Goal: Find specific page/section: Find specific page/section

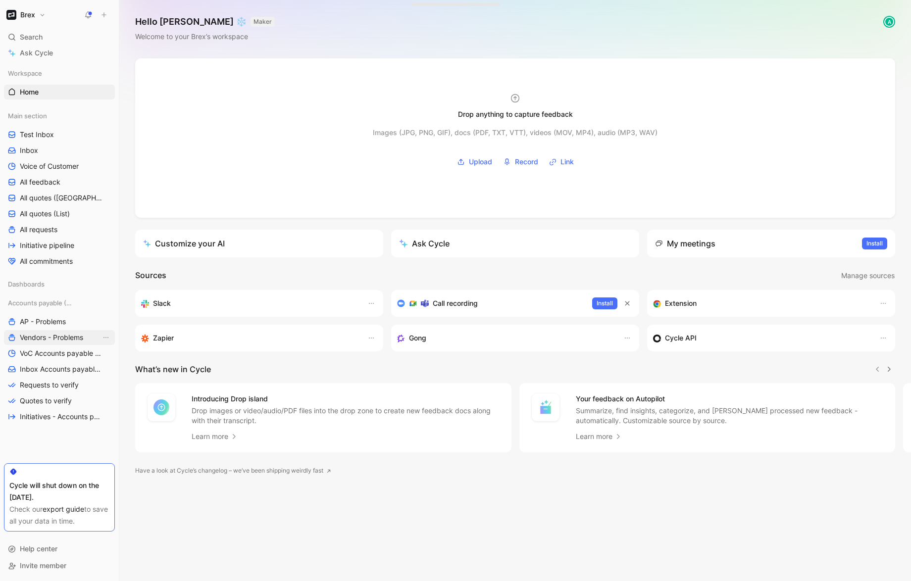
click at [67, 336] on span "Vendors - Problems" at bounding box center [51, 338] width 63 height 10
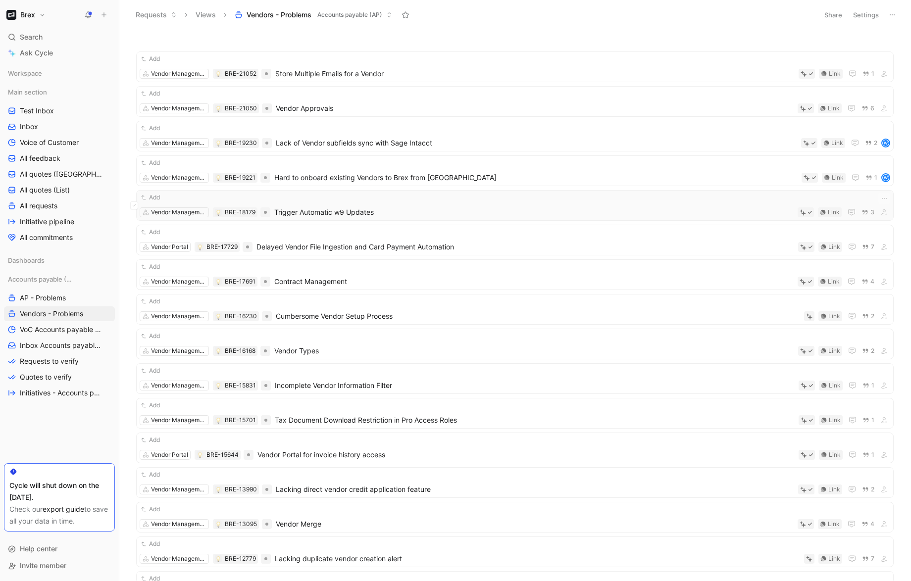
click at [361, 216] on span "Trigger Automatic w9 Updates" at bounding box center [533, 212] width 519 height 12
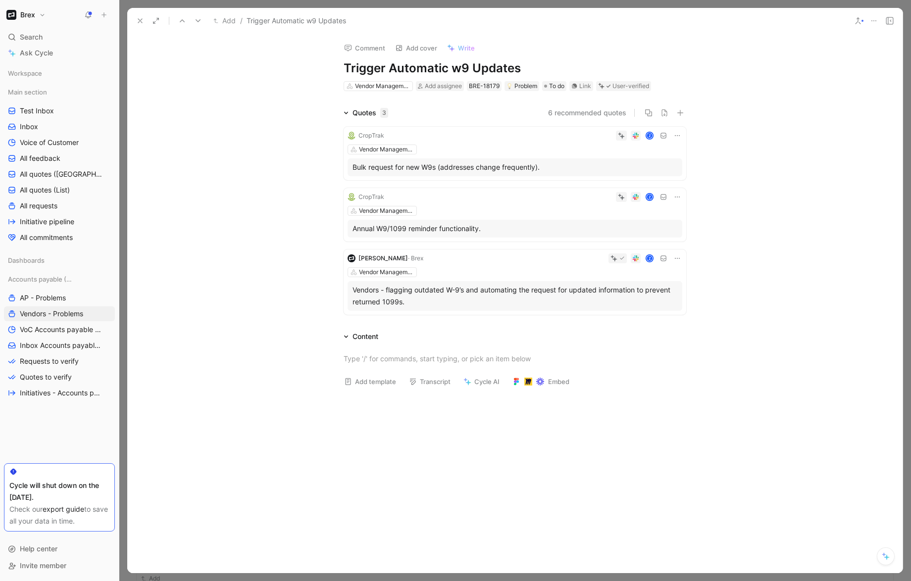
click at [137, 21] on icon at bounding box center [140, 21] width 8 height 8
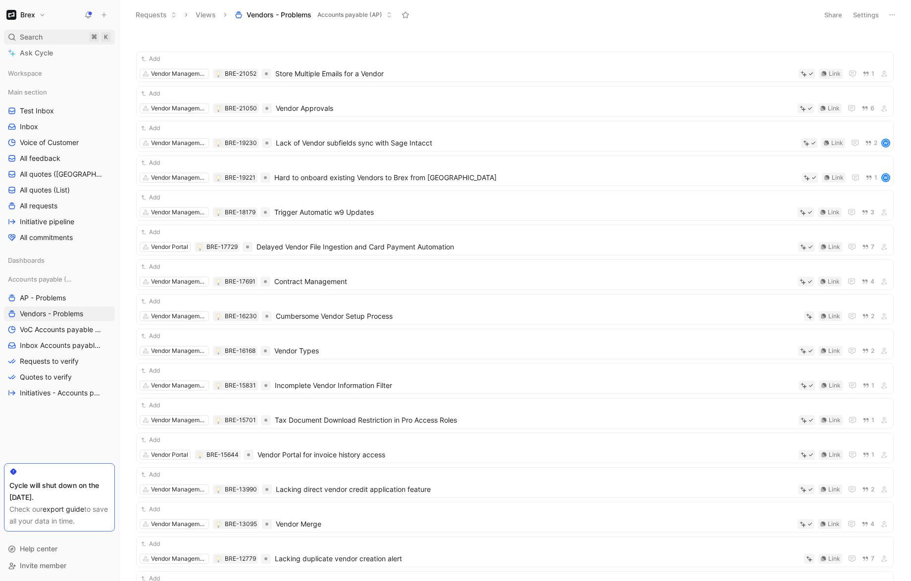
click at [52, 38] on div "Search ⌘ K" at bounding box center [59, 37] width 111 height 15
